Goal: Information Seeking & Learning: Learn about a topic

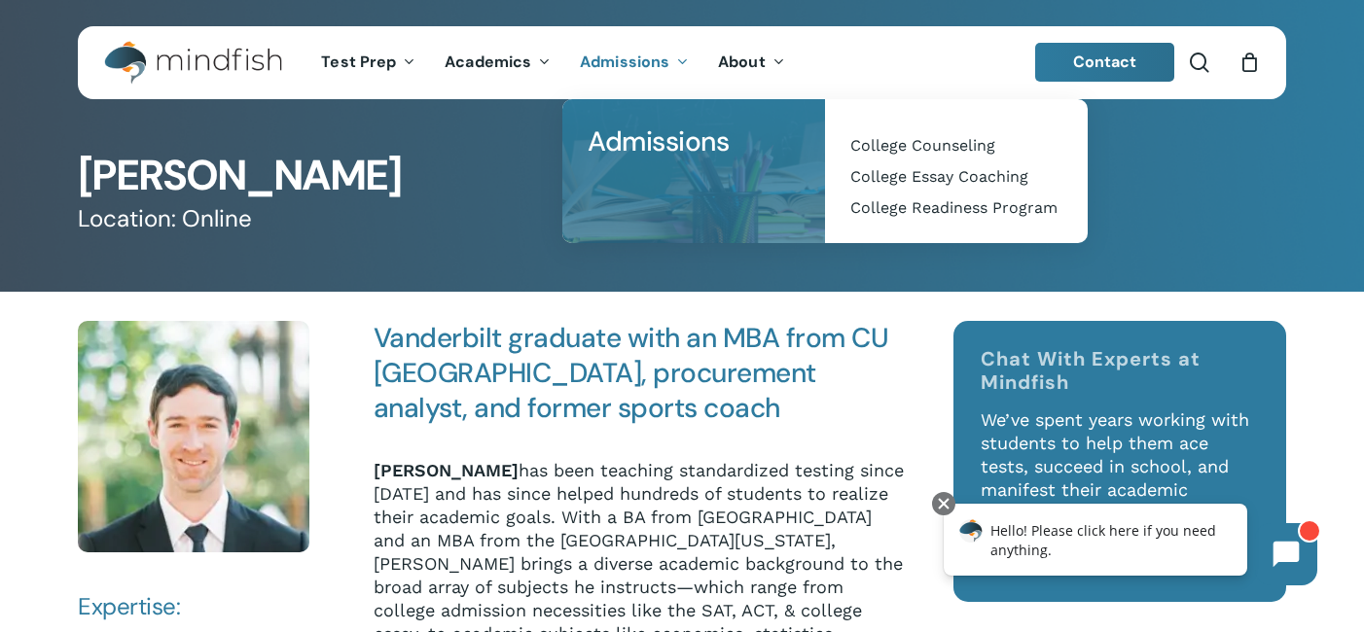
click at [626, 50] on li "Admissions Admissions College Admissions Support College Counseling College Ess…" at bounding box center [634, 62] width 138 height 73
click at [627, 57] on span "Admissions" at bounding box center [624, 62] width 89 height 20
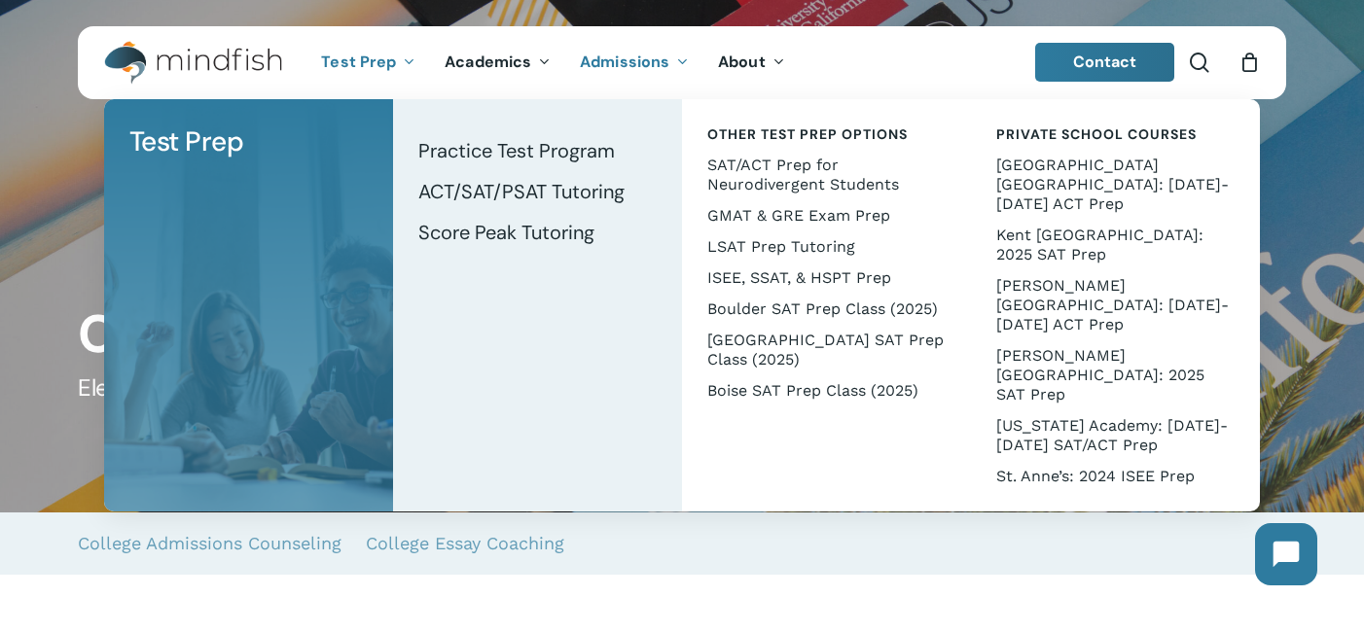
click at [364, 63] on span "Test Prep" at bounding box center [358, 62] width 75 height 20
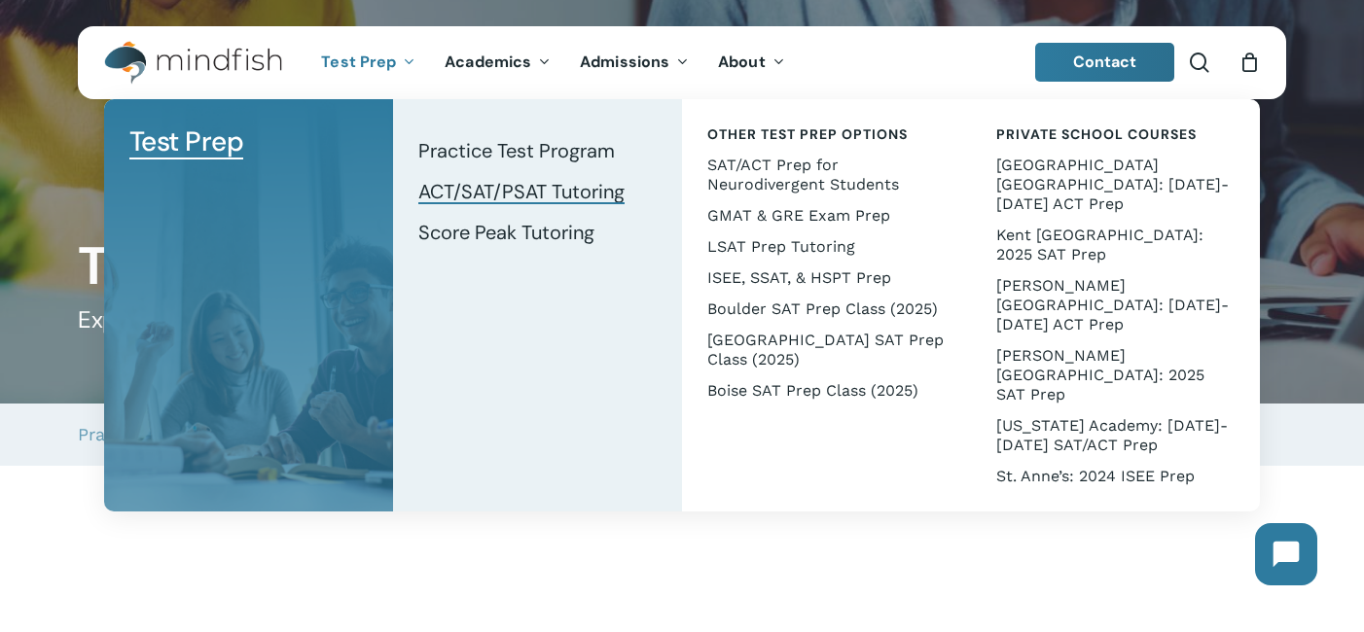
click at [497, 187] on span "ACT/SAT/PSAT Tutoring" at bounding box center [521, 191] width 206 height 25
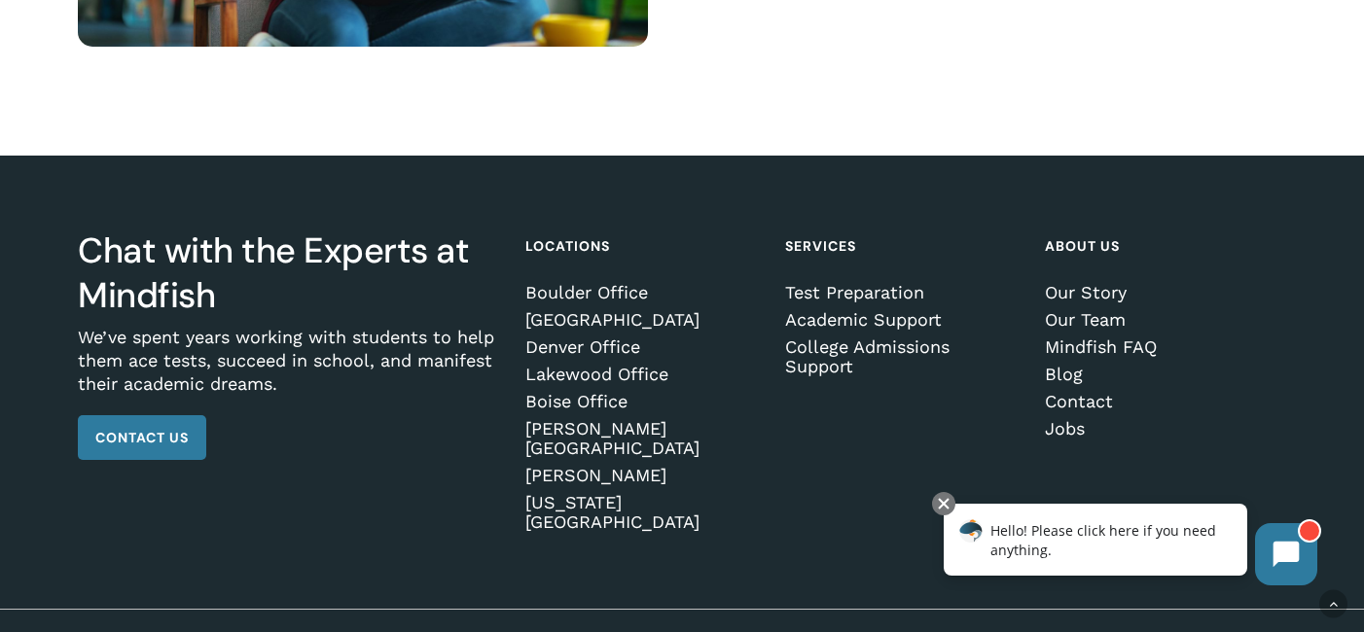
scroll to position [2827, 0]
